Goal: Task Accomplishment & Management: Use online tool/utility

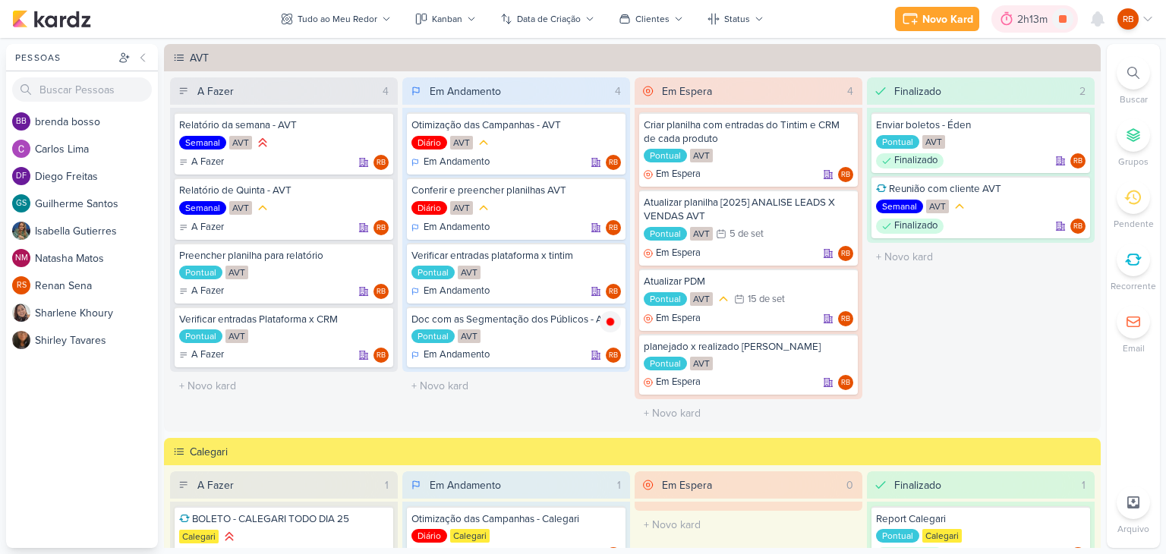
click at [1030, 27] on div "2h13m" at bounding box center [1034, 19] width 35 height 16
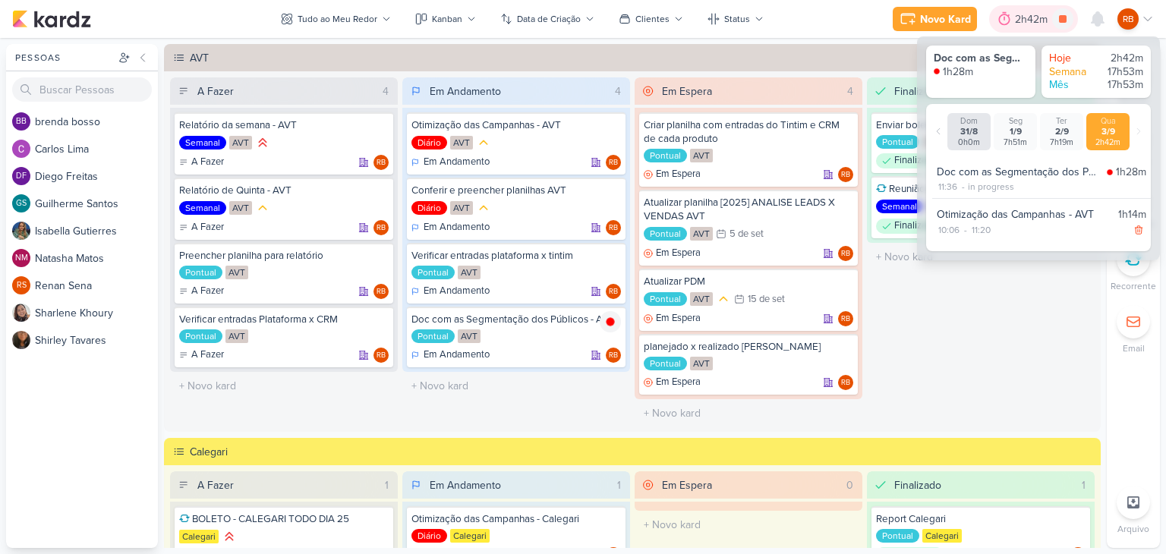
click at [1030, 27] on div "2h42m" at bounding box center [1033, 19] width 37 height 16
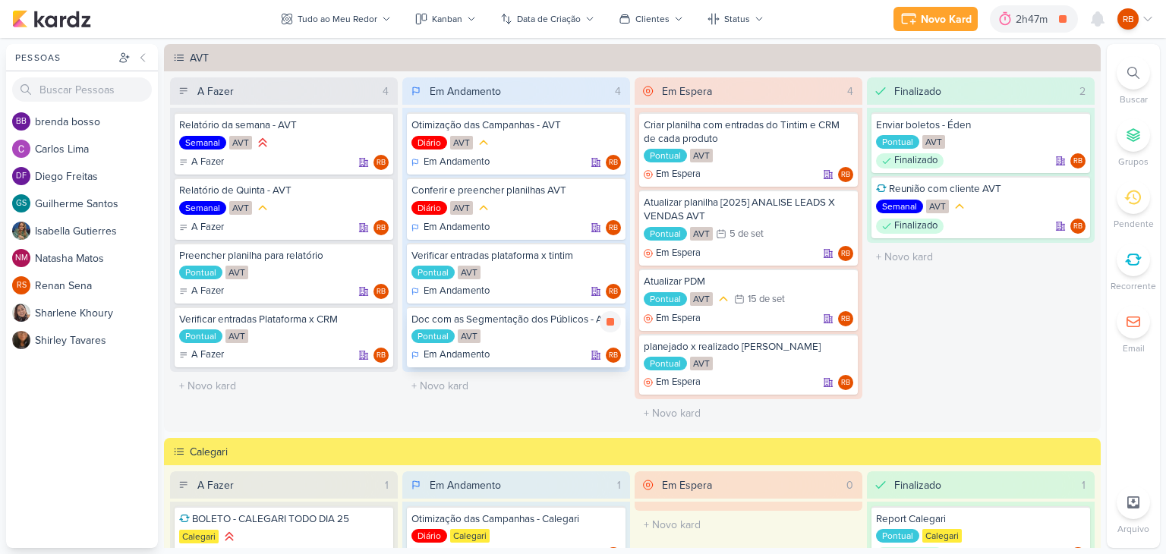
click at [550, 342] on div "Pontual AVT" at bounding box center [515, 336] width 209 height 15
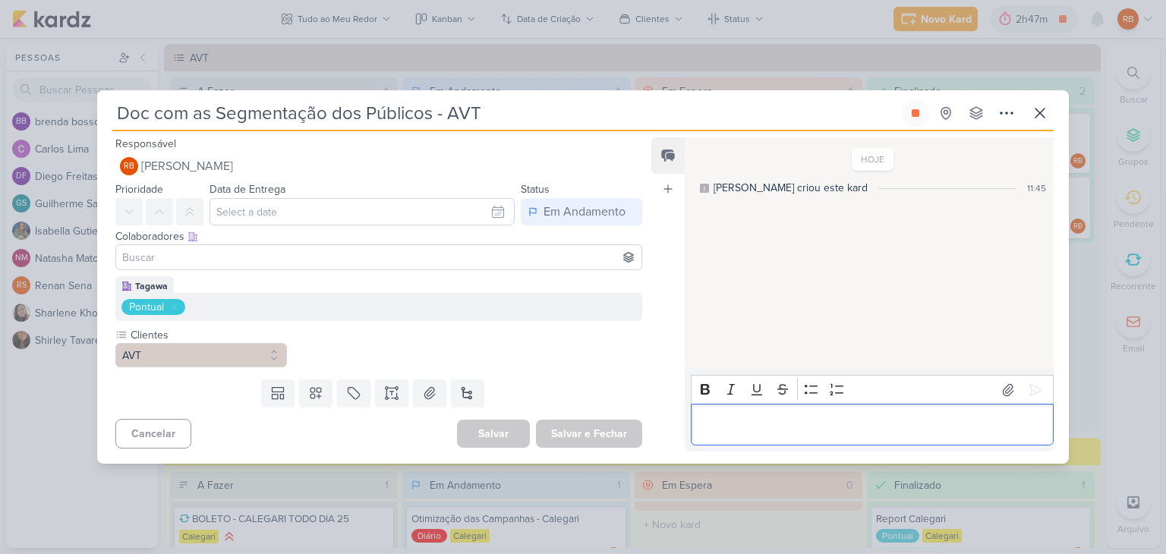
click at [764, 436] on div "Editor editing area: main" at bounding box center [872, 425] width 363 height 42
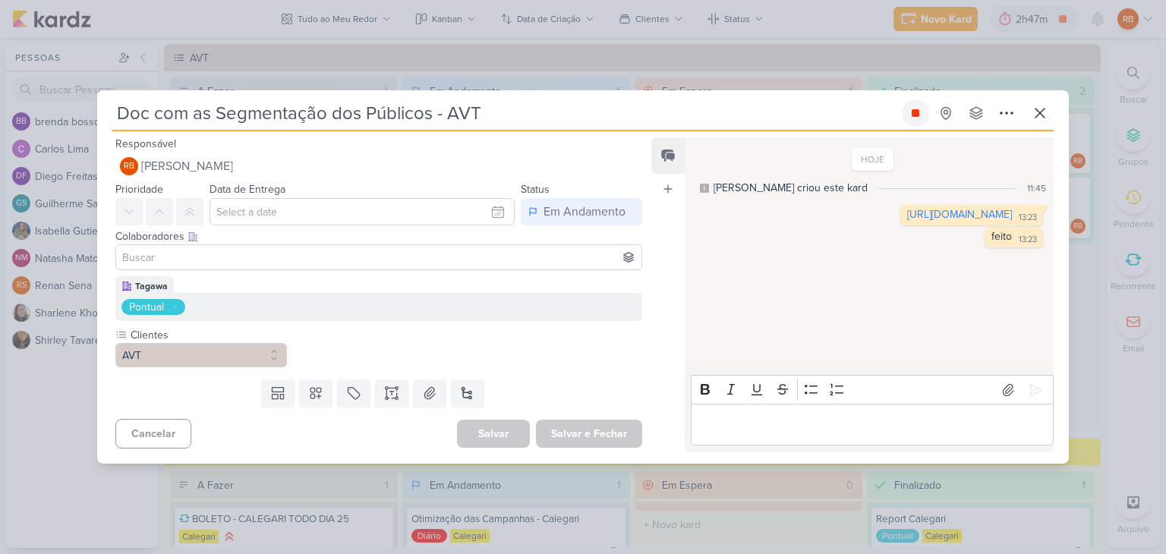
click at [918, 112] on icon at bounding box center [916, 113] width 8 height 8
click at [1042, 115] on icon at bounding box center [1040, 113] width 18 height 18
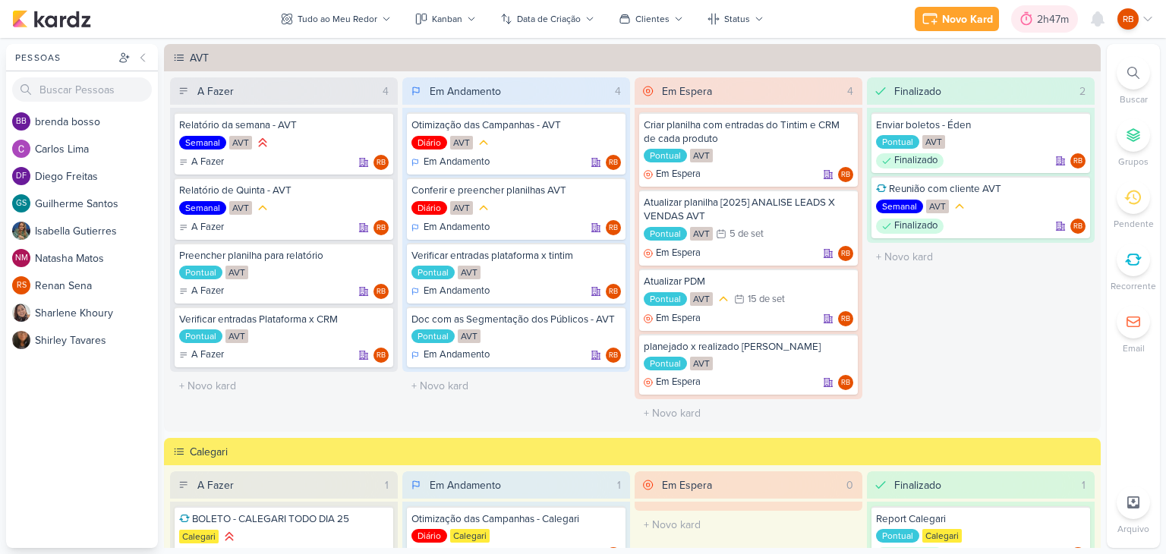
click at [1045, 18] on div "2h47m" at bounding box center [1055, 19] width 36 height 16
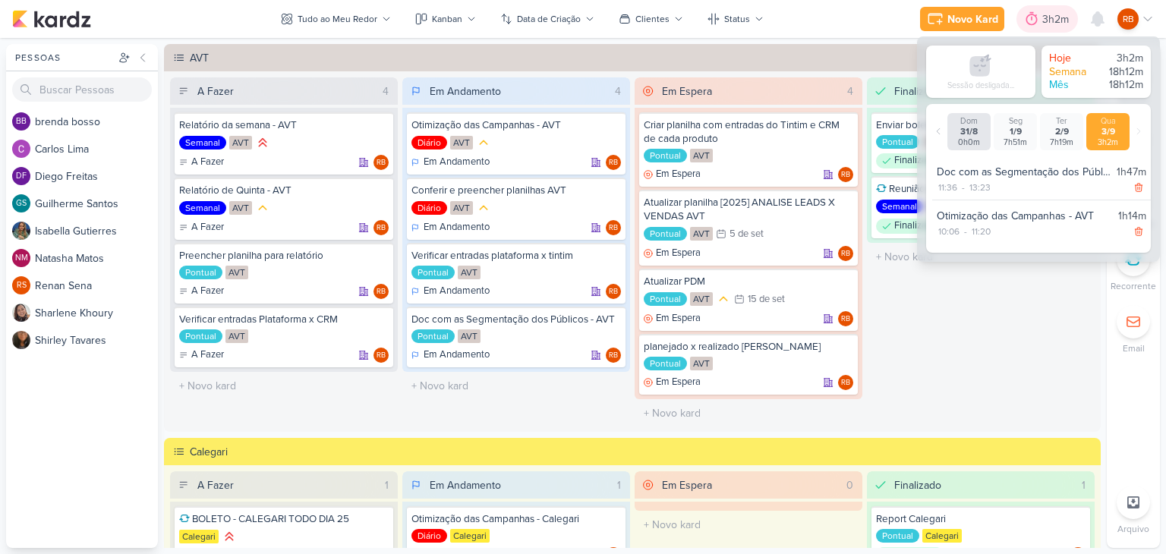
click at [1045, 18] on div "3h2m" at bounding box center [1057, 19] width 31 height 16
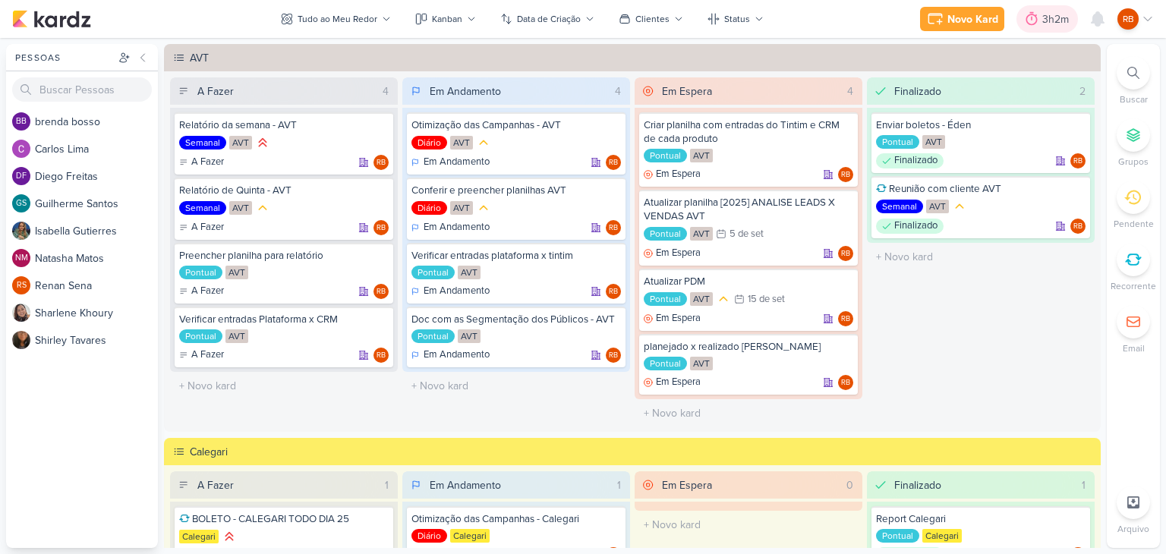
click at [1044, 13] on div "3h2m" at bounding box center [1057, 19] width 31 height 16
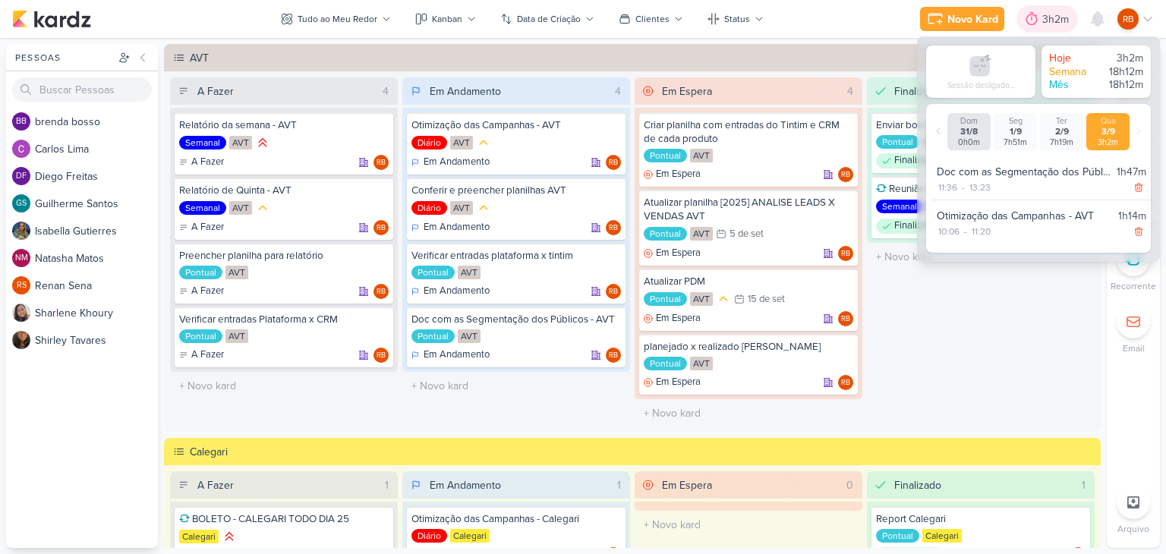
click at [1049, 14] on div "3h2m" at bounding box center [1057, 19] width 31 height 16
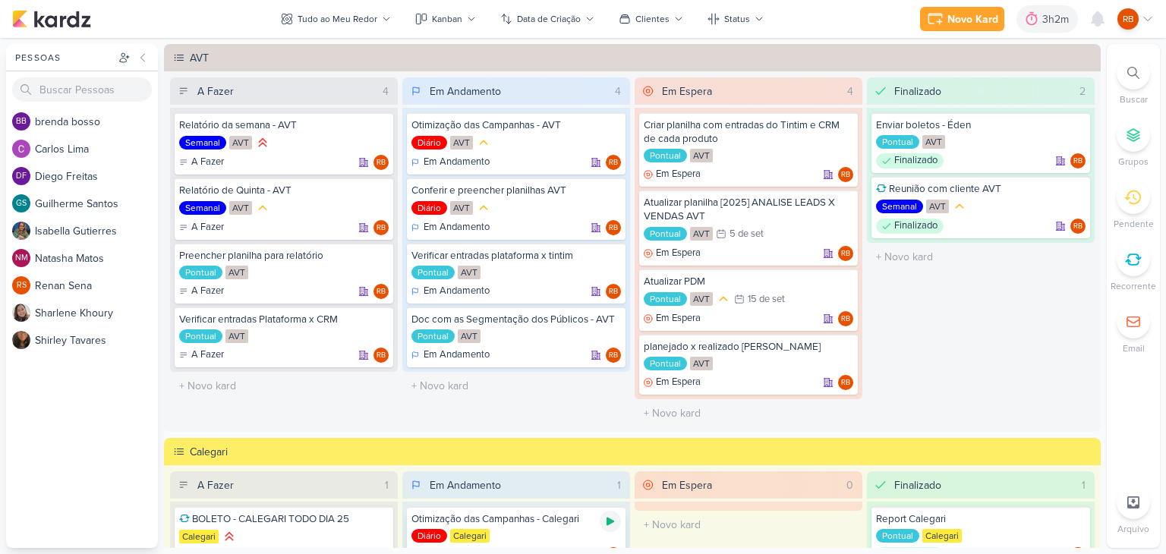
click at [606, 518] on icon at bounding box center [610, 522] width 8 height 8
click at [1037, 21] on div "3h9m" at bounding box center [1036, 19] width 31 height 16
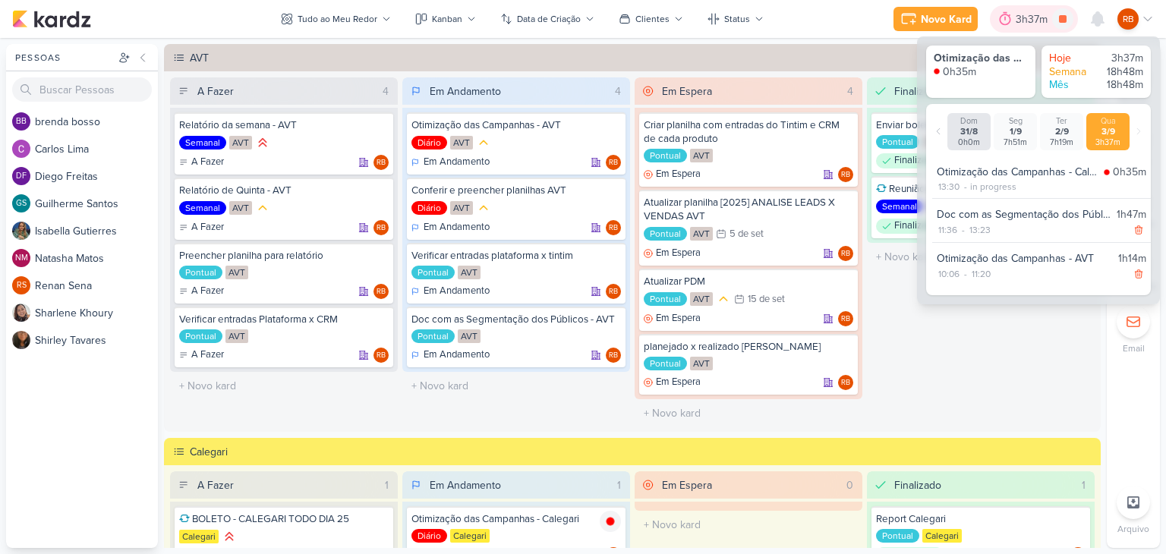
click at [1037, 21] on div "3h37m" at bounding box center [1034, 19] width 36 height 16
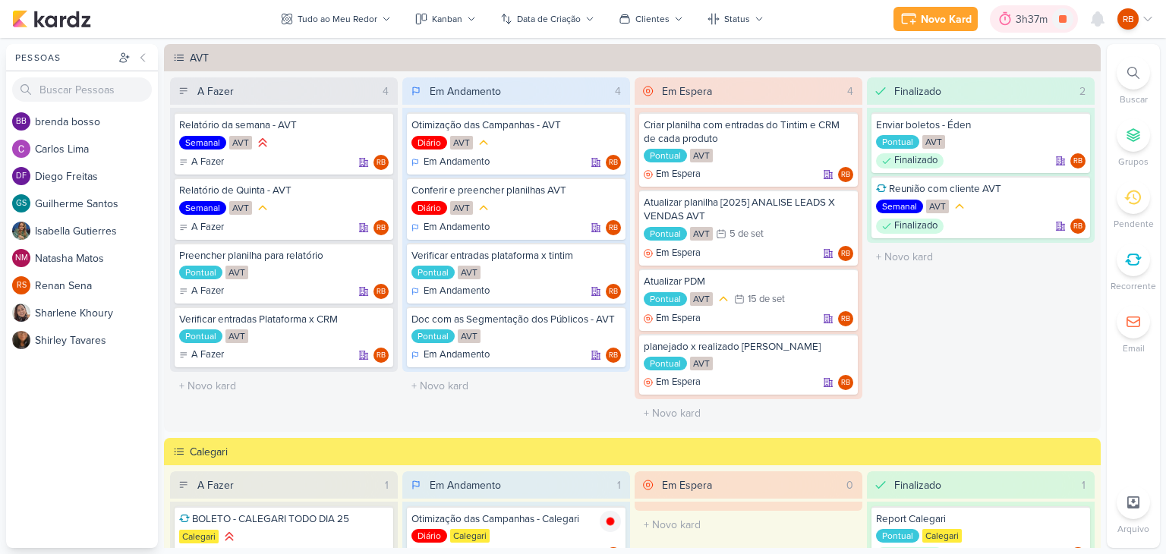
click at [1037, 21] on div "3h37m" at bounding box center [1034, 19] width 36 height 16
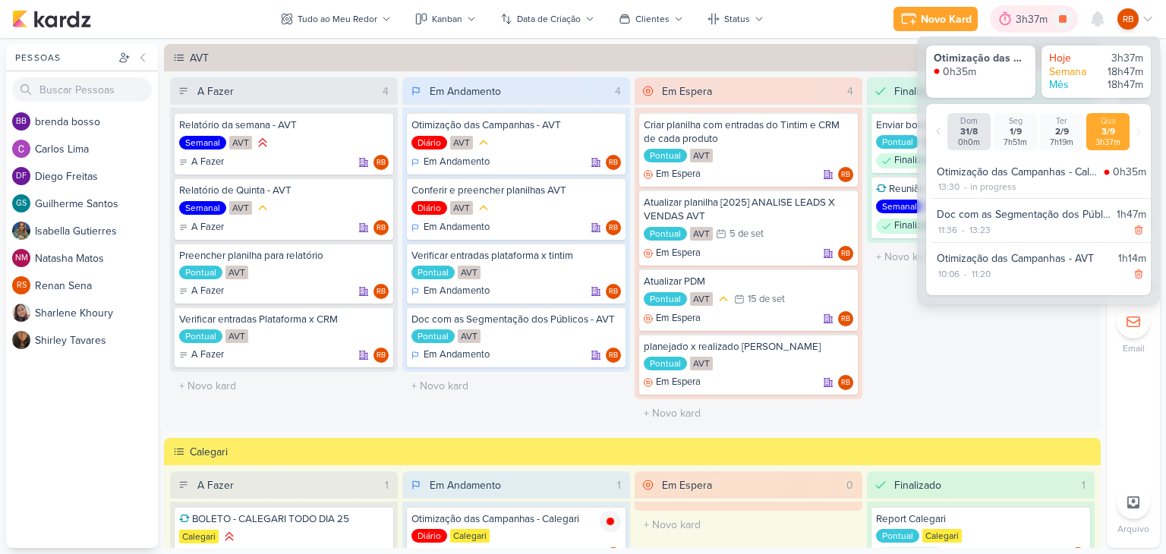
click at [1037, 21] on div "3h37m" at bounding box center [1034, 19] width 36 height 16
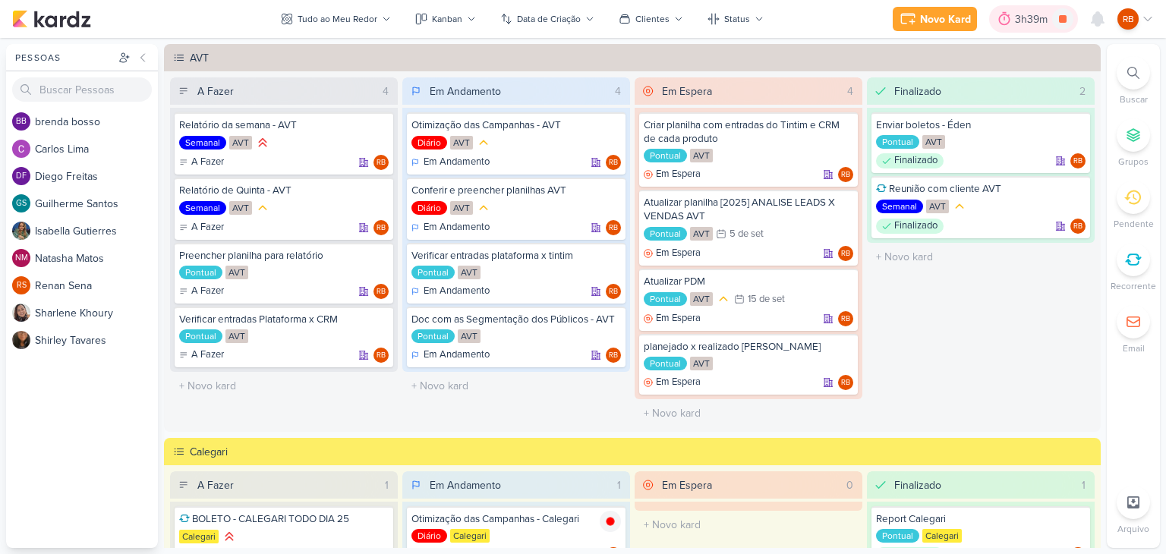
click at [1022, 15] on div "3h39m" at bounding box center [1033, 19] width 37 height 16
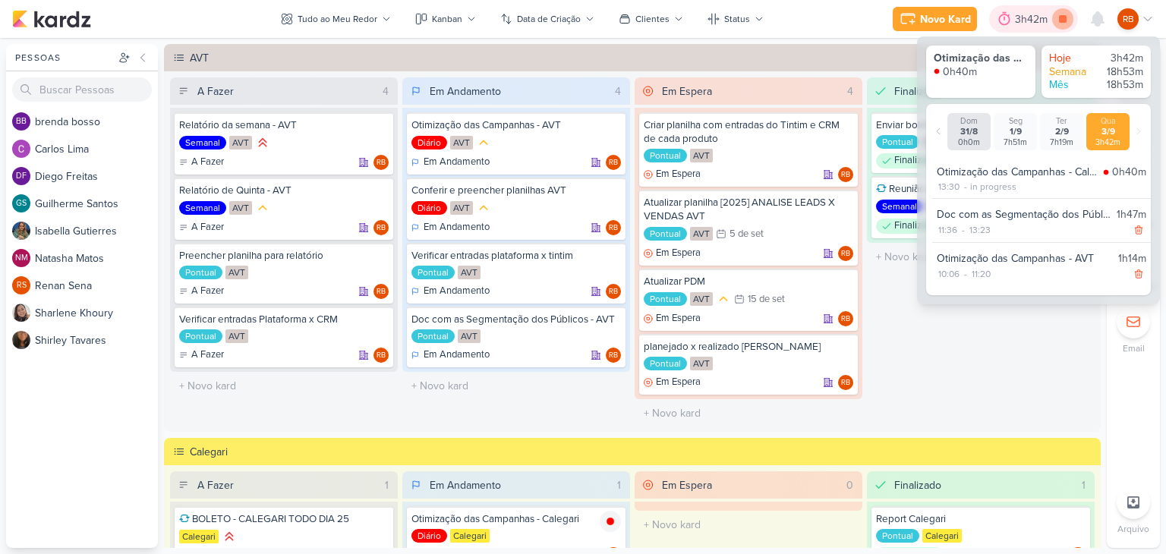
click at [1066, 22] on icon at bounding box center [1062, 18] width 21 height 21
click at [552, 408] on div "Em Andamento 4 Otimização das Campanhas - AVT Diário AVT Em Andamento RB" at bounding box center [516, 252] width 228 height 350
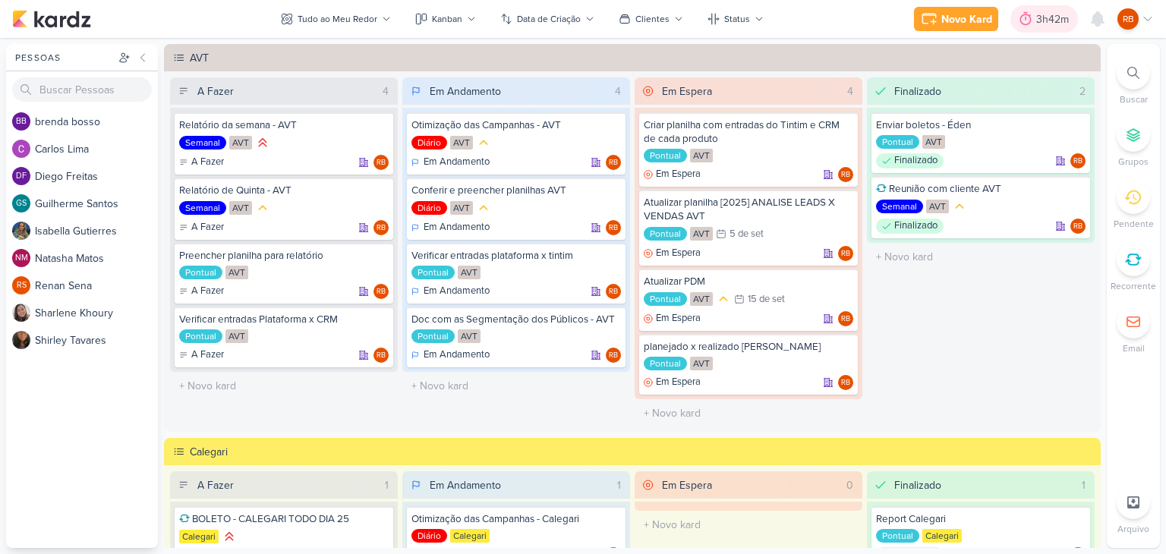
click at [1034, 17] on div at bounding box center [1025, 19] width 21 height 24
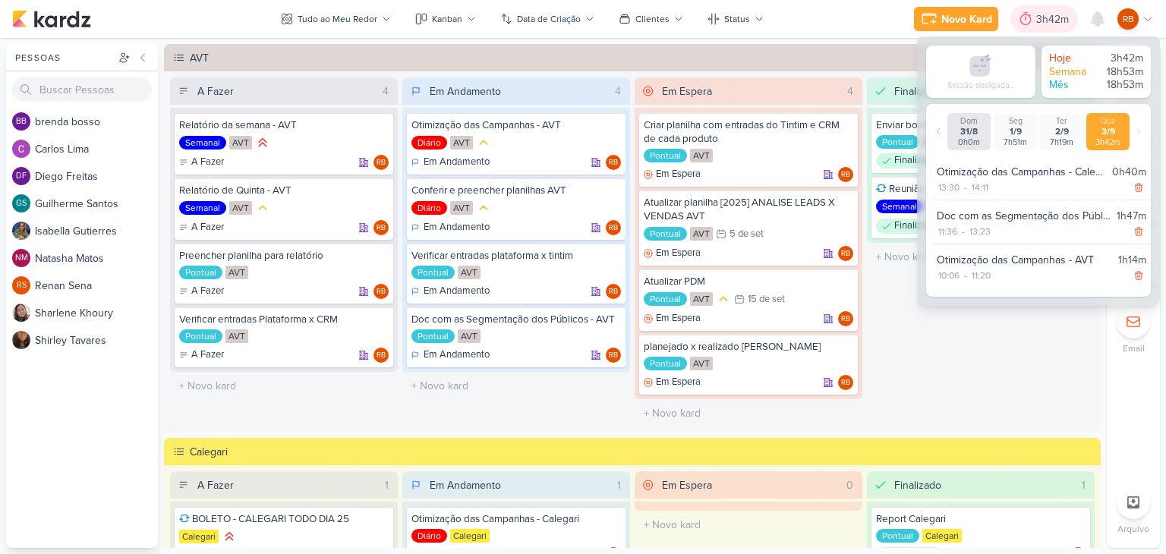
click at [1034, 17] on div at bounding box center [1025, 19] width 21 height 24
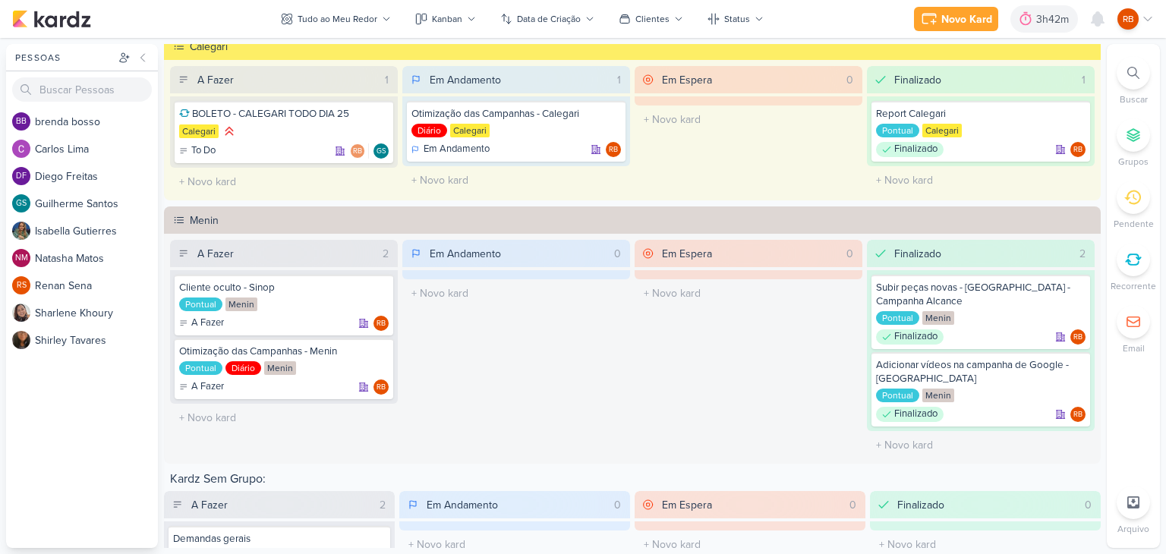
scroll to position [519, 0]
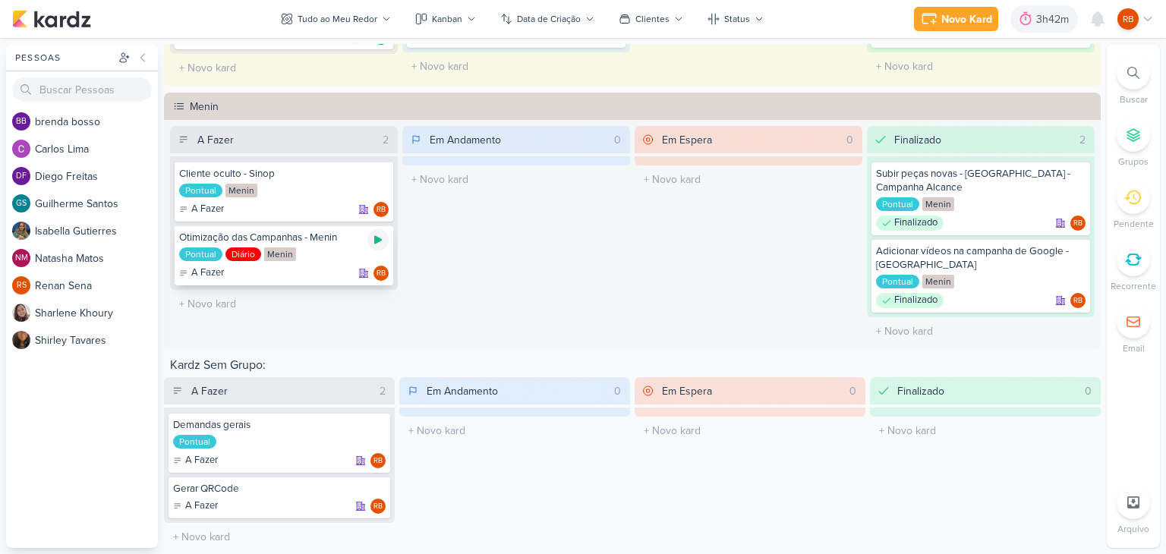
click at [381, 229] on div at bounding box center [377, 239] width 21 height 21
click at [1032, 14] on div "3h42m" at bounding box center [1033, 19] width 37 height 16
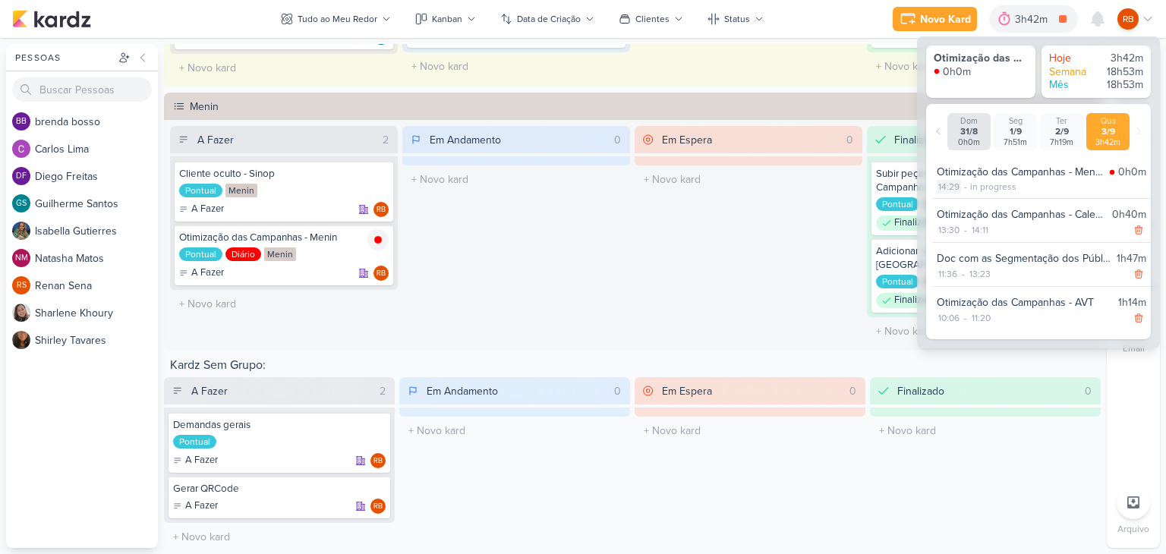
click at [954, 186] on div "14:29" at bounding box center [949, 187] width 24 height 14
select select "14"
click at [981, 198] on select "00 01 02 03 04 05 06 07 08 09 10 11 12 13 14 15 16 17 18 19 20 21 22 23 24 25 2…" at bounding box center [974, 206] width 21 height 18
click at [964, 197] on select "00 01 02 03 04 05 06 07 08 09 10 11 12 13 14 15 16 17 18 19 20 21 22 23 24 25 2…" at bounding box center [974, 206] width 21 height 18
click at [975, 207] on select "00 01 02 03 04 05 06 07 08 09 10 11 12 13 14 15 16 17 18 19 20 21 22 23 24 25 2…" at bounding box center [974, 206] width 21 height 18
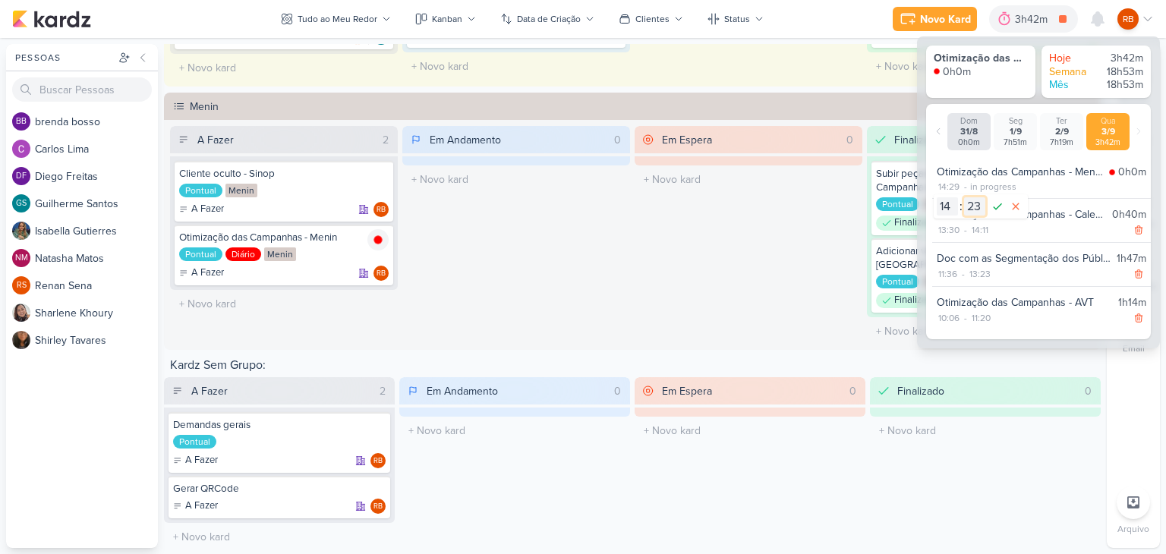
select select "24"
click at [964, 197] on select "00 01 02 03 04 05 06 07 08 09 10 11 12 13 14 15 16 17 18 19 20 21 22 23 24 25 2…" at bounding box center [974, 206] width 21 height 18
click at [995, 204] on icon at bounding box center [997, 206] width 18 height 18
click at [789, 69] on div "Em Espera 0 O título do kard deve ter menos que 100 caracteres" at bounding box center [749, 17] width 228 height 130
